Goal: Register for event/course

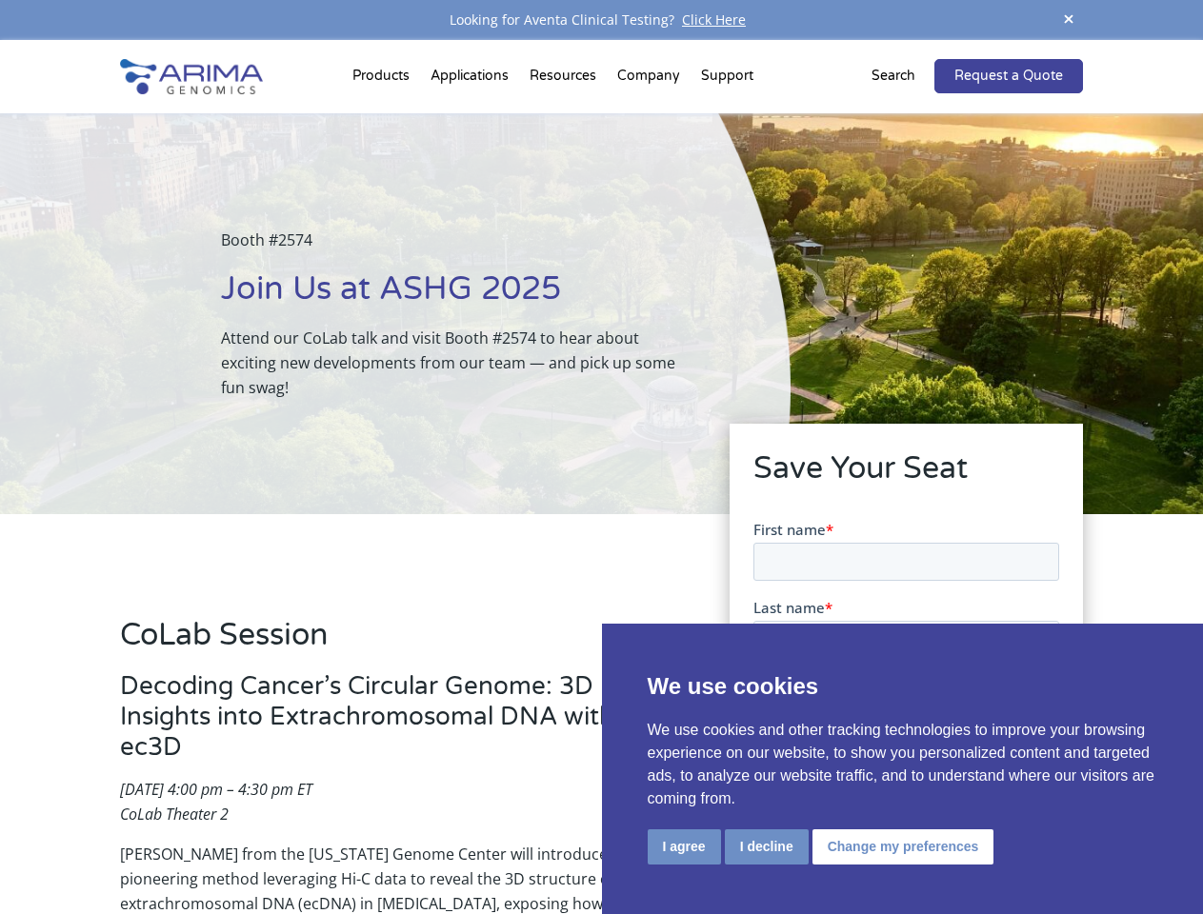
click at [601, 457] on div "Booth #2574 Join Us at ASHG 2025 Attend our CoLab talk and visit Booth #2574 to…" at bounding box center [395, 313] width 790 height 401
click at [684, 847] on button "I agree" at bounding box center [684, 846] width 73 height 35
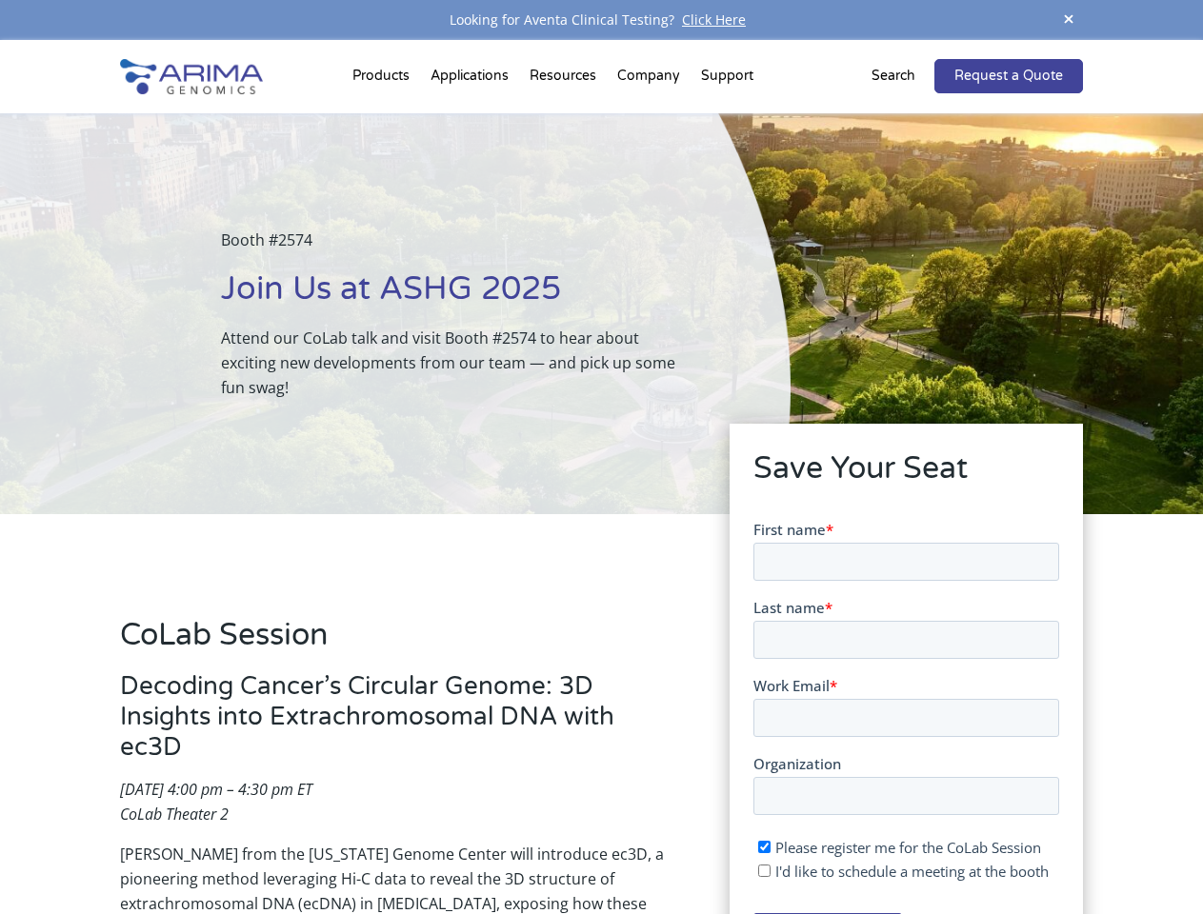
click at [765, 870] on input "I'd like to schedule a meeting at the booth" at bounding box center [763, 870] width 12 height 12
click at [899, 870] on span "I'd like to schedule a meeting at the booth" at bounding box center [910, 870] width 273 height 19
click at [769, 870] on input "I'd like to schedule a meeting at the booth" at bounding box center [763, 870] width 12 height 12
checkbox input "false"
click at [1068, 20] on span at bounding box center [1068, 21] width 29 height 26
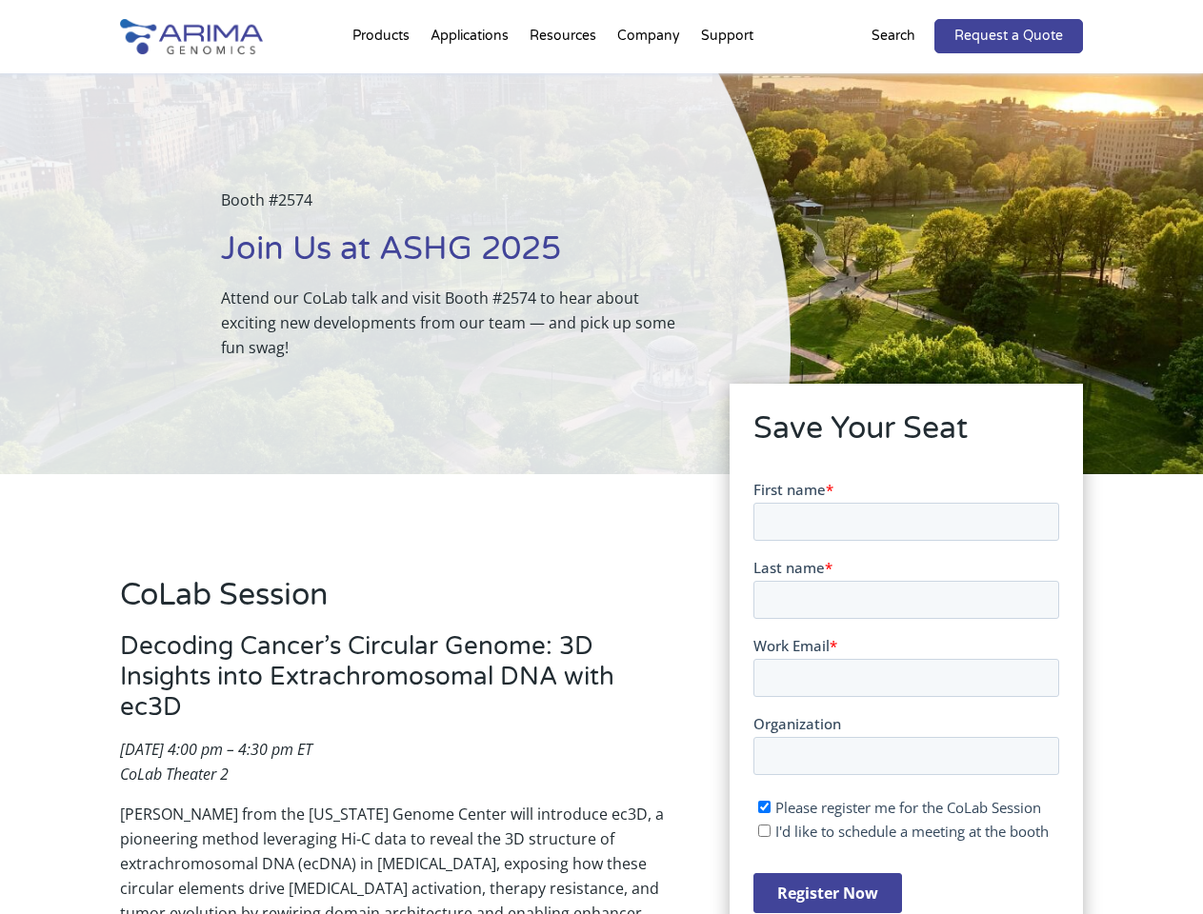
click at [384, 80] on div "Booth #2574 Join Us at ASHG 2025 Attend our CoLab talk and visit Booth #2574 to…" at bounding box center [395, 273] width 790 height 401
click at [565, 80] on div "Booth #2574 Join Us at ASHG 2025 Attend our CoLab talk and visit Booth #2574 to…" at bounding box center [395, 273] width 790 height 401
click at [649, 80] on div "Booth #2574 Join Us at ASHG 2025 Attend our CoLab talk and visit Booth #2574 to…" at bounding box center [395, 273] width 790 height 401
click at [727, 80] on div "Booth #2574 Join Us at ASHG 2025 Attend our CoLab talk and visit Booth #2574 to…" at bounding box center [395, 273] width 790 height 401
